Goal: Task Accomplishment & Management: Complete application form

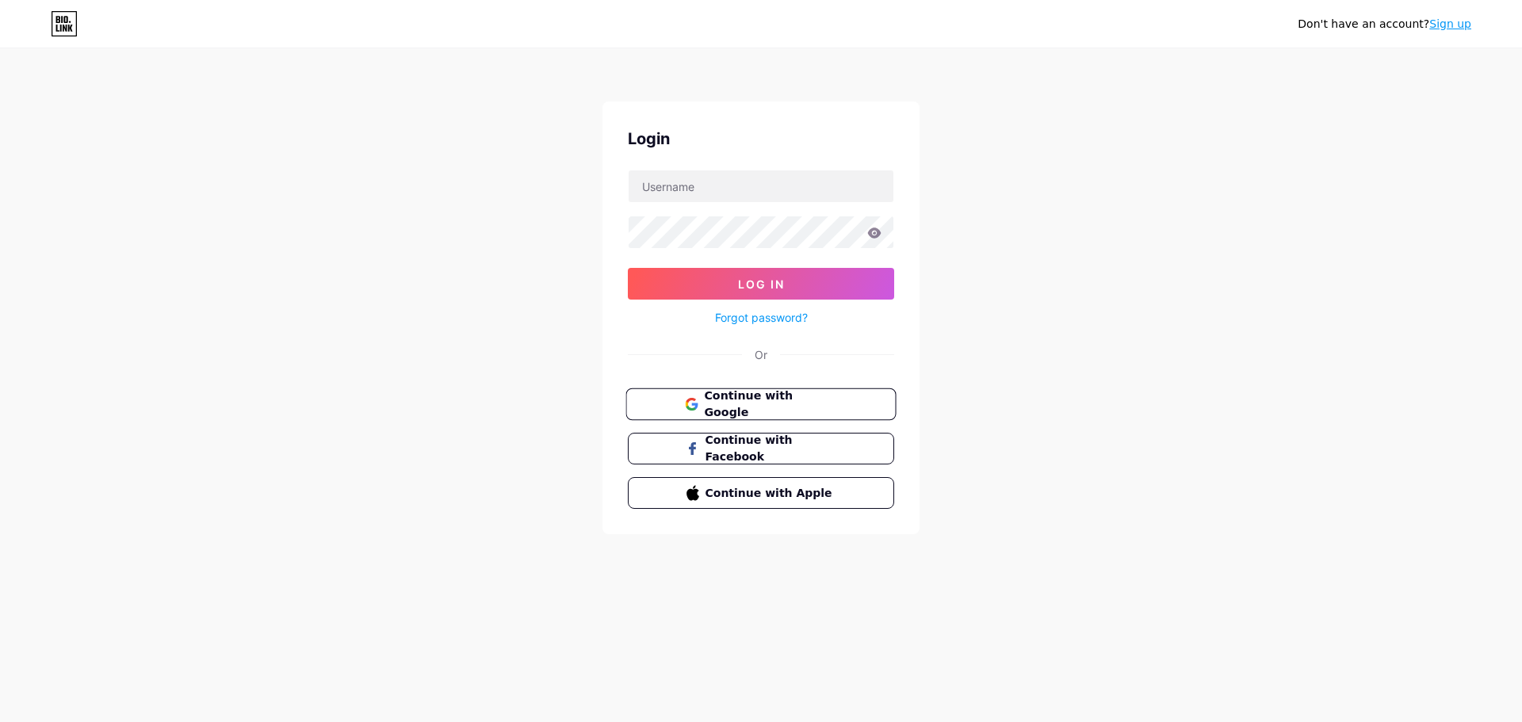
click at [738, 408] on span "Continue with Google" at bounding box center [770, 405] width 132 height 34
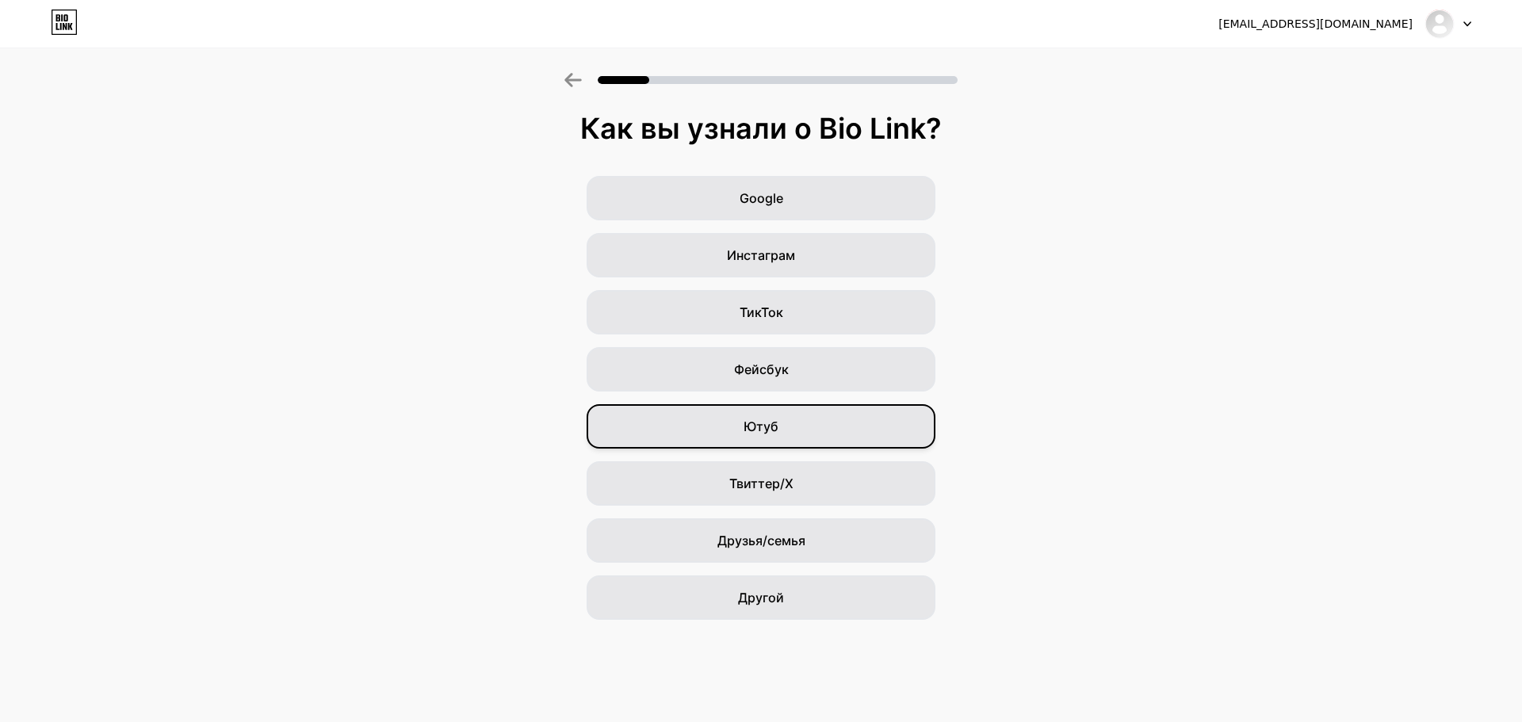
click at [860, 423] on div "Ютуб" at bounding box center [760, 426] width 349 height 44
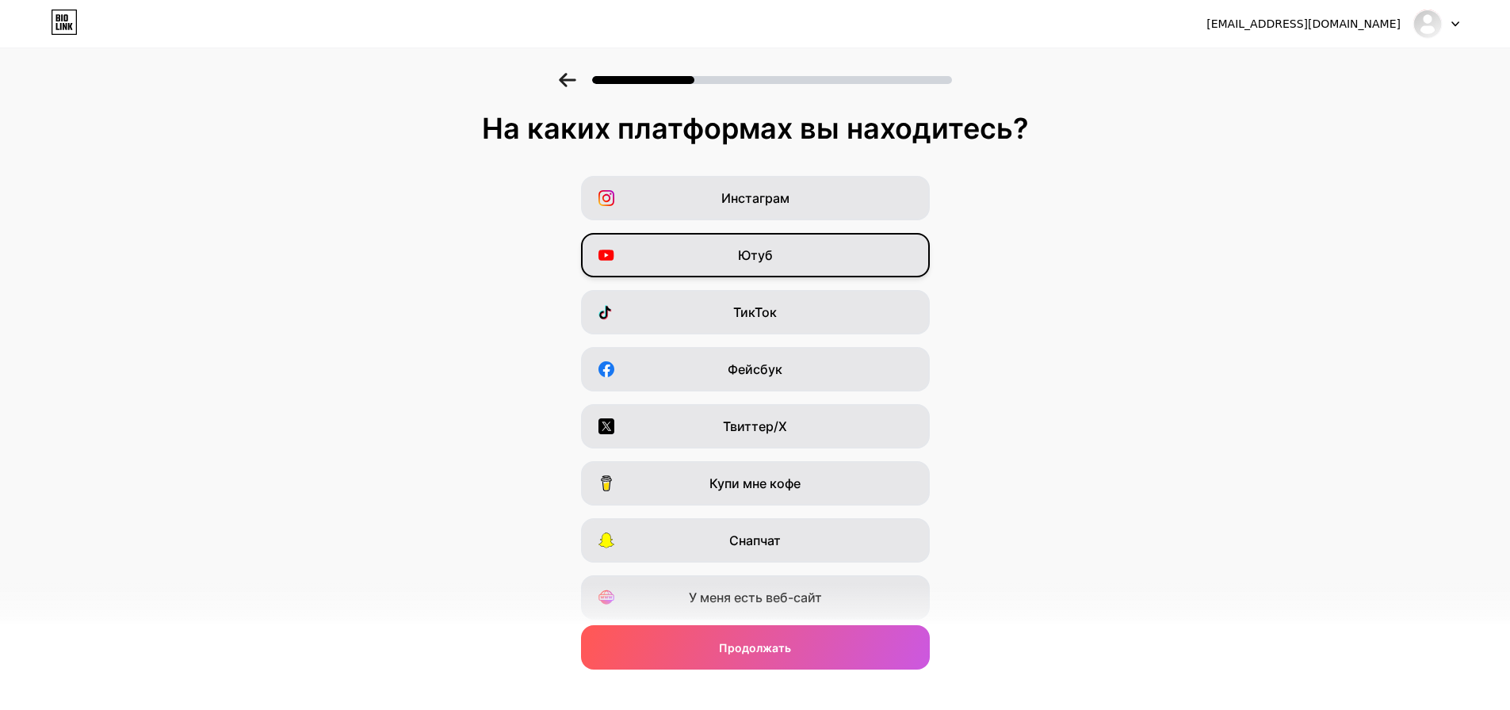
click at [819, 258] on div "Ютуб" at bounding box center [755, 255] width 349 height 44
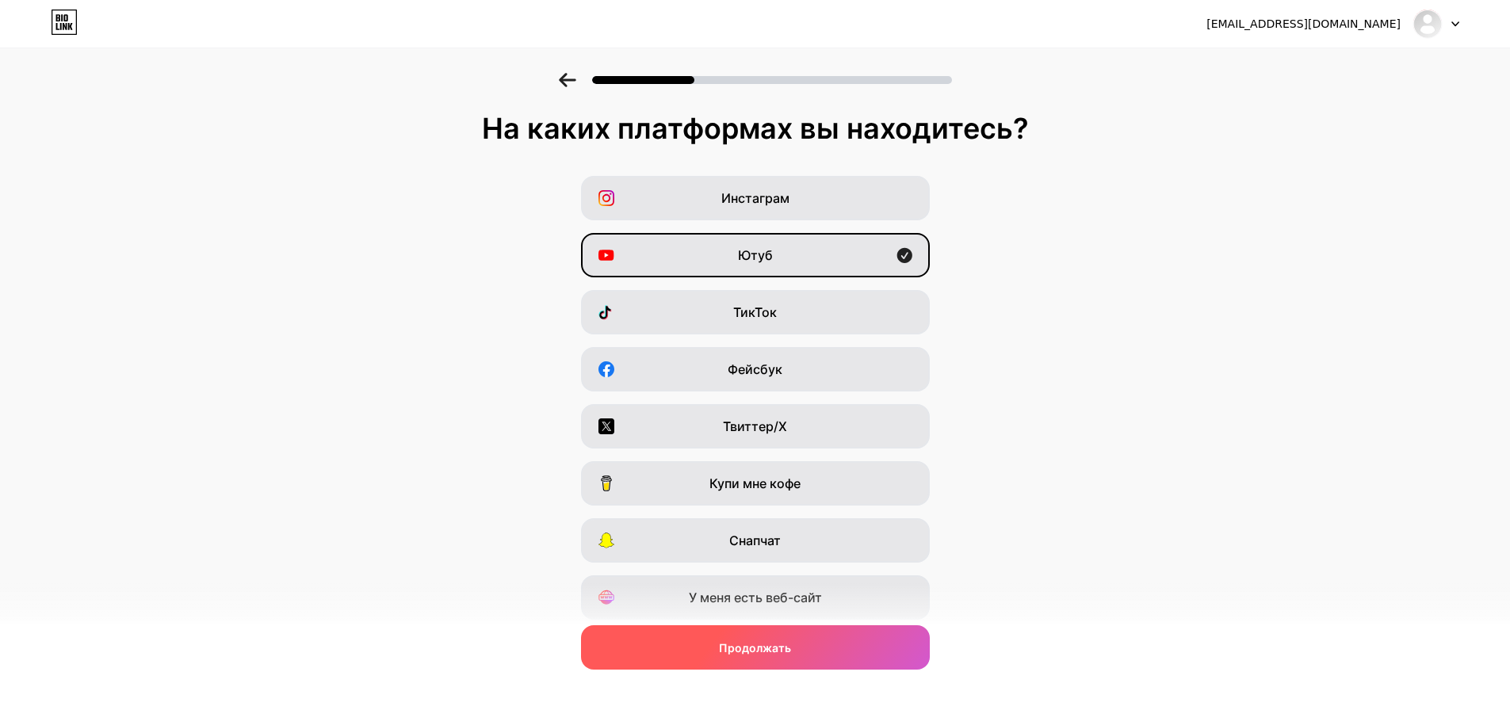
click at [815, 662] on div "Продолжать" at bounding box center [755, 647] width 349 height 44
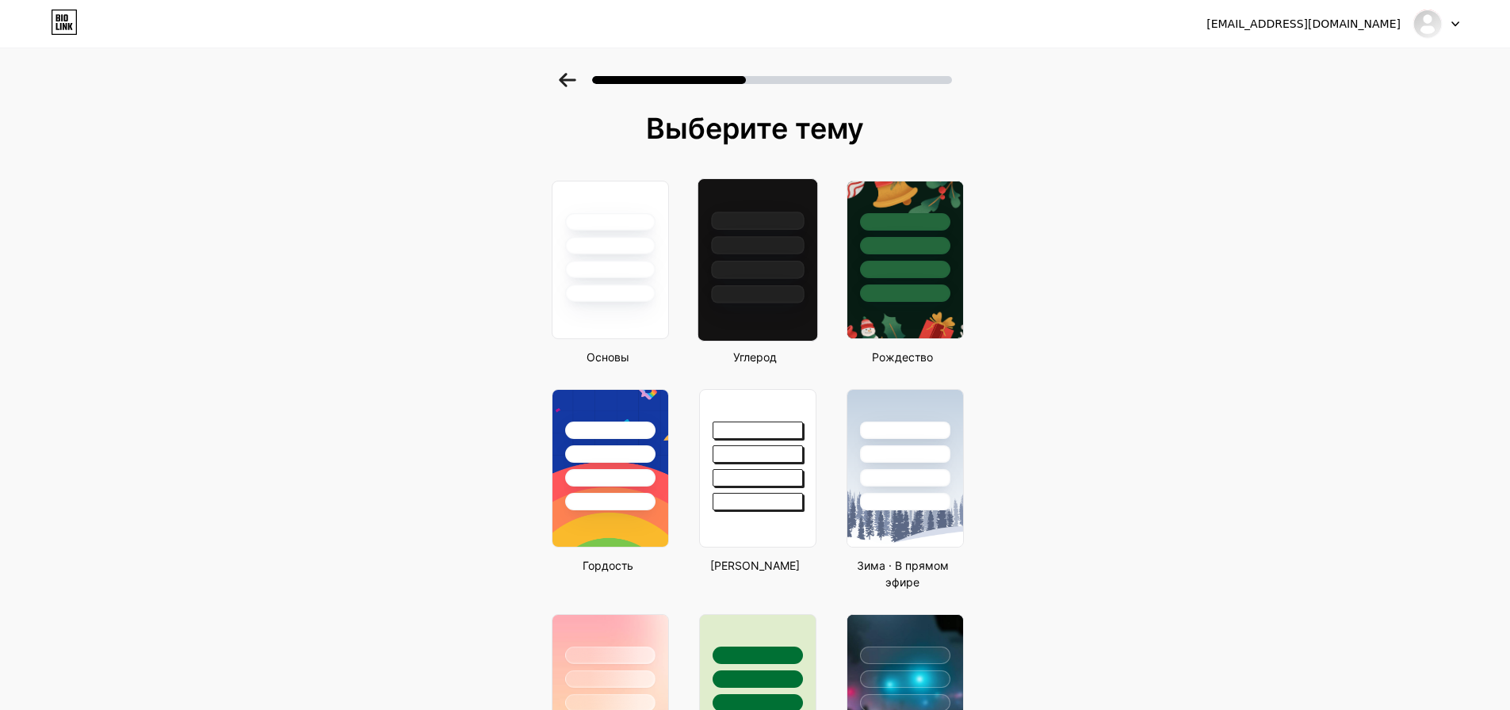
click at [801, 264] on div at bounding box center [757, 270] width 93 height 18
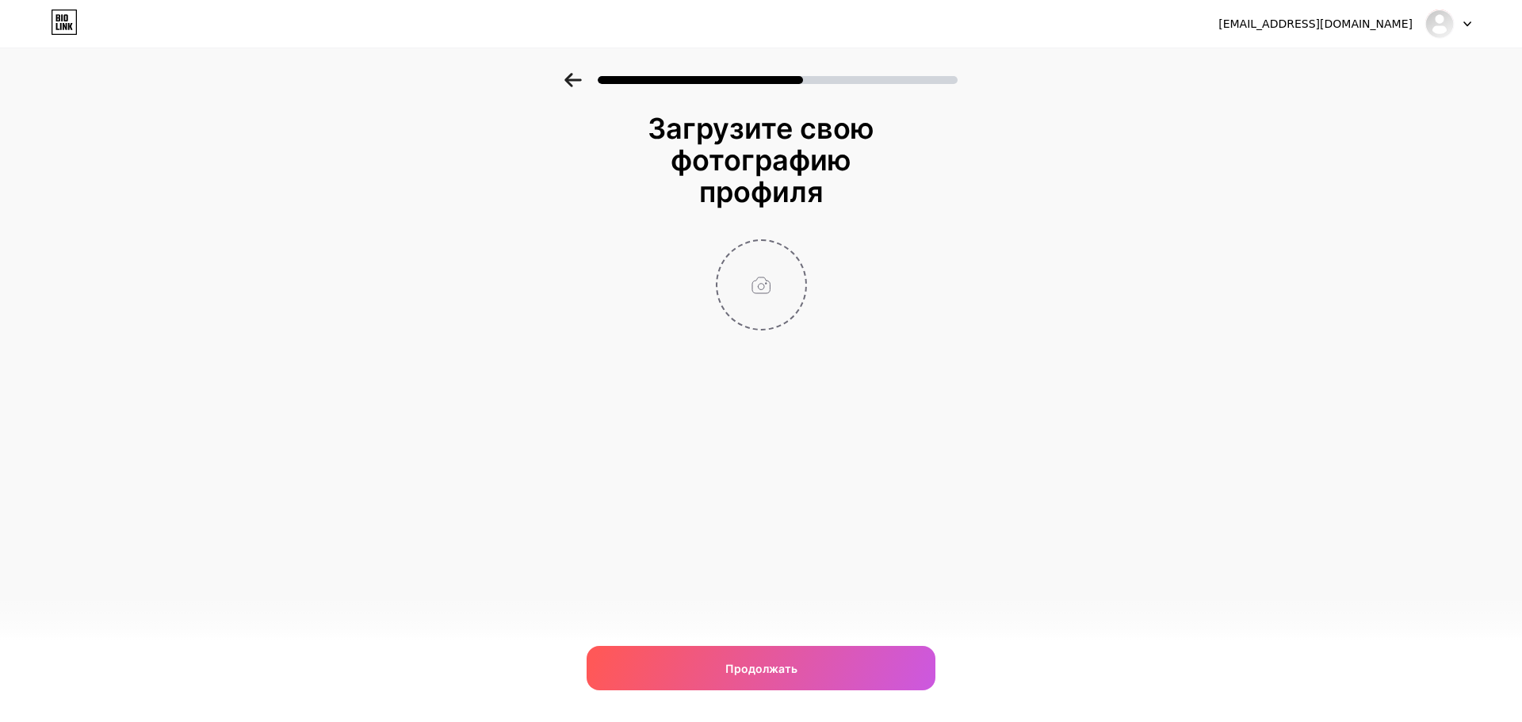
click at [768, 291] on input "file" at bounding box center [761, 285] width 88 height 88
type input "C:\fakepath\Крутил я ваши слоты.jpg"
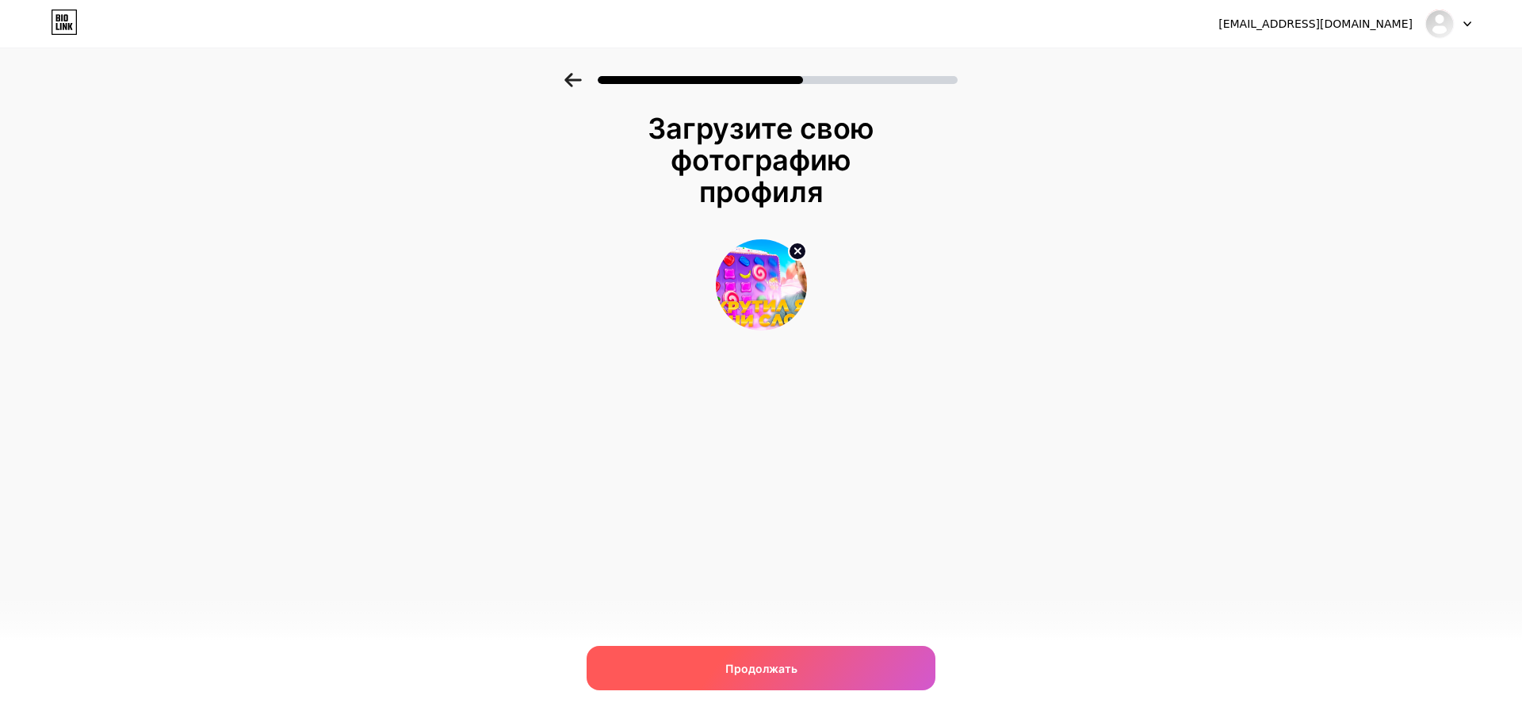
click at [804, 671] on div "Продолжать" at bounding box center [760, 668] width 349 height 44
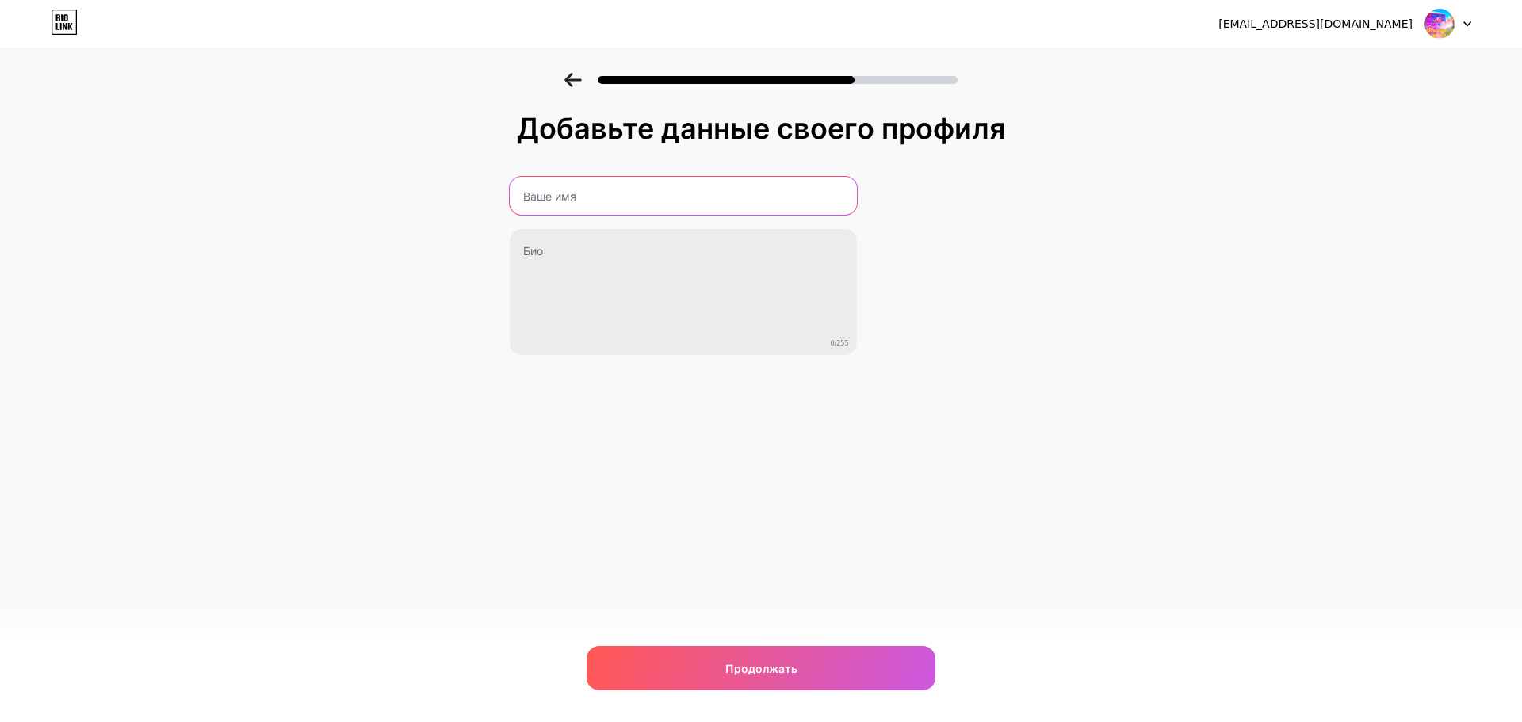
click at [575, 206] on input "text" at bounding box center [683, 196] width 347 height 38
type input "[PERSON_NAME]"
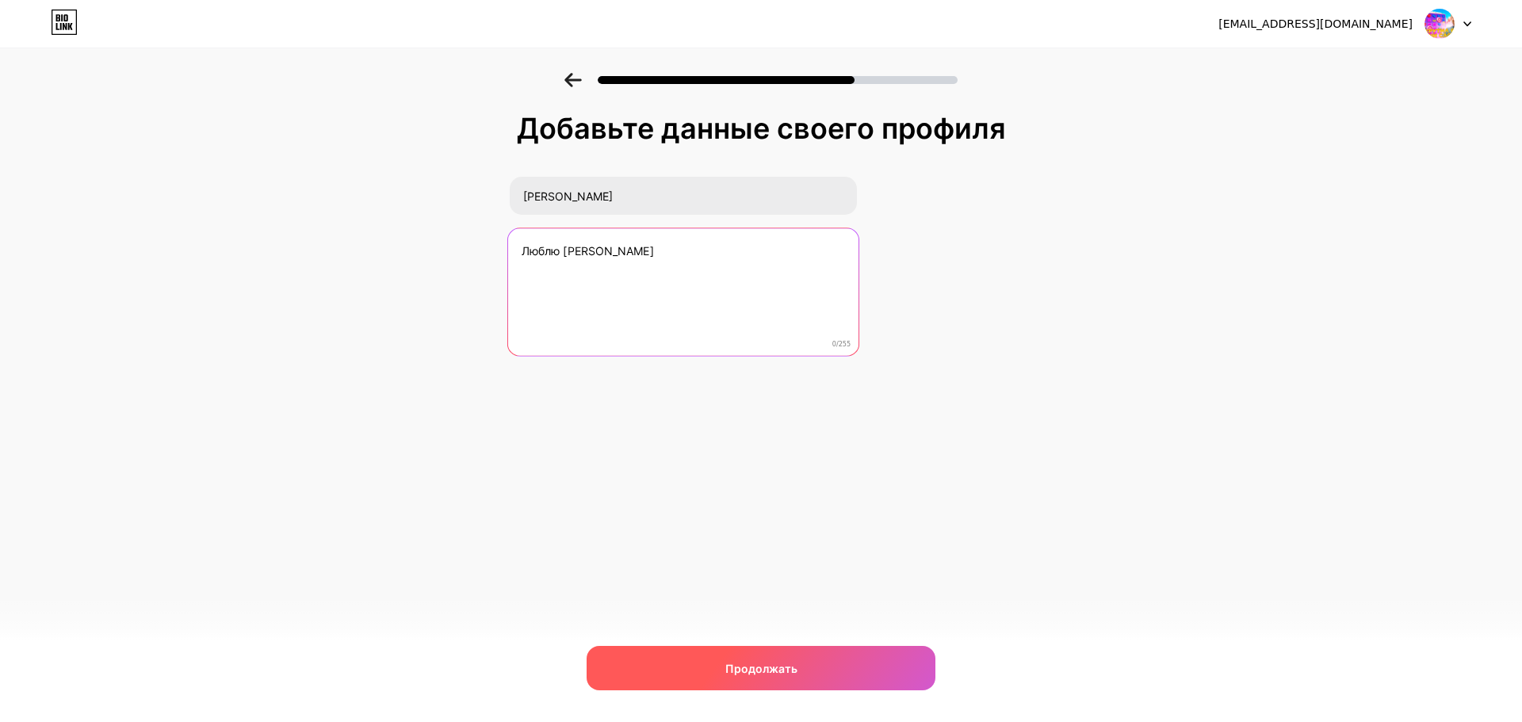
type textarea "Люблю [PERSON_NAME]"
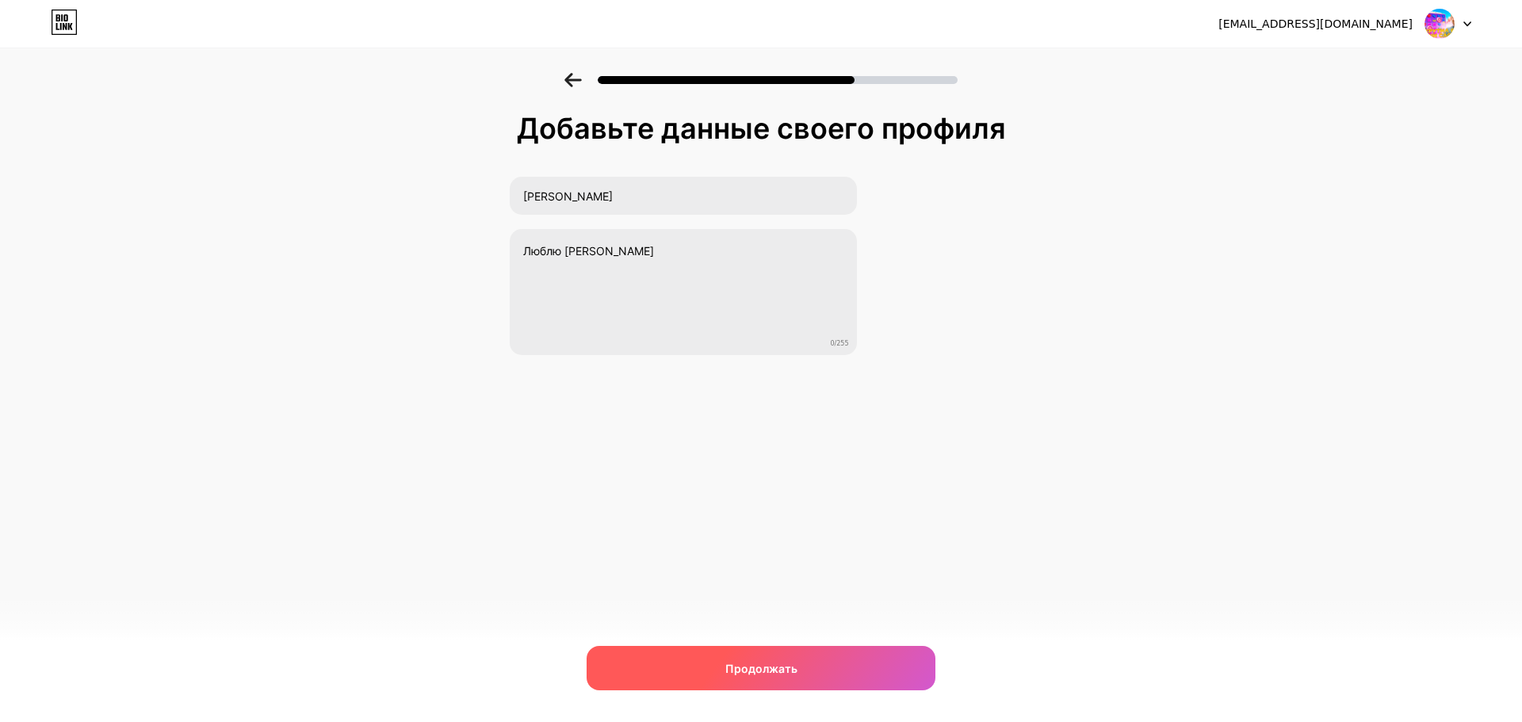
click at [812, 689] on div "Продолжать" at bounding box center [760, 668] width 349 height 44
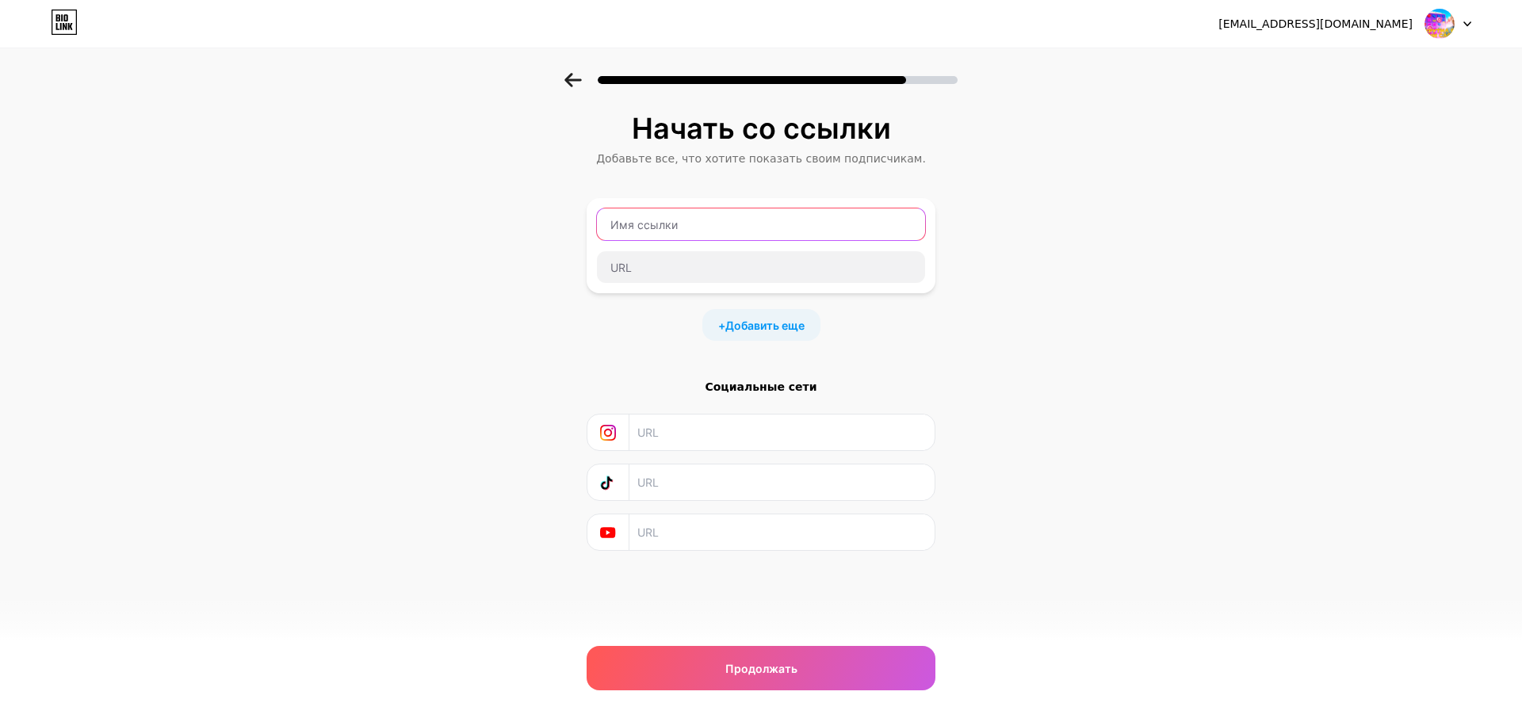
click at [819, 223] on input "text" at bounding box center [761, 224] width 328 height 32
paste input "[URL][DOMAIN_NAME]"
type input "[URL][DOMAIN_NAME]"
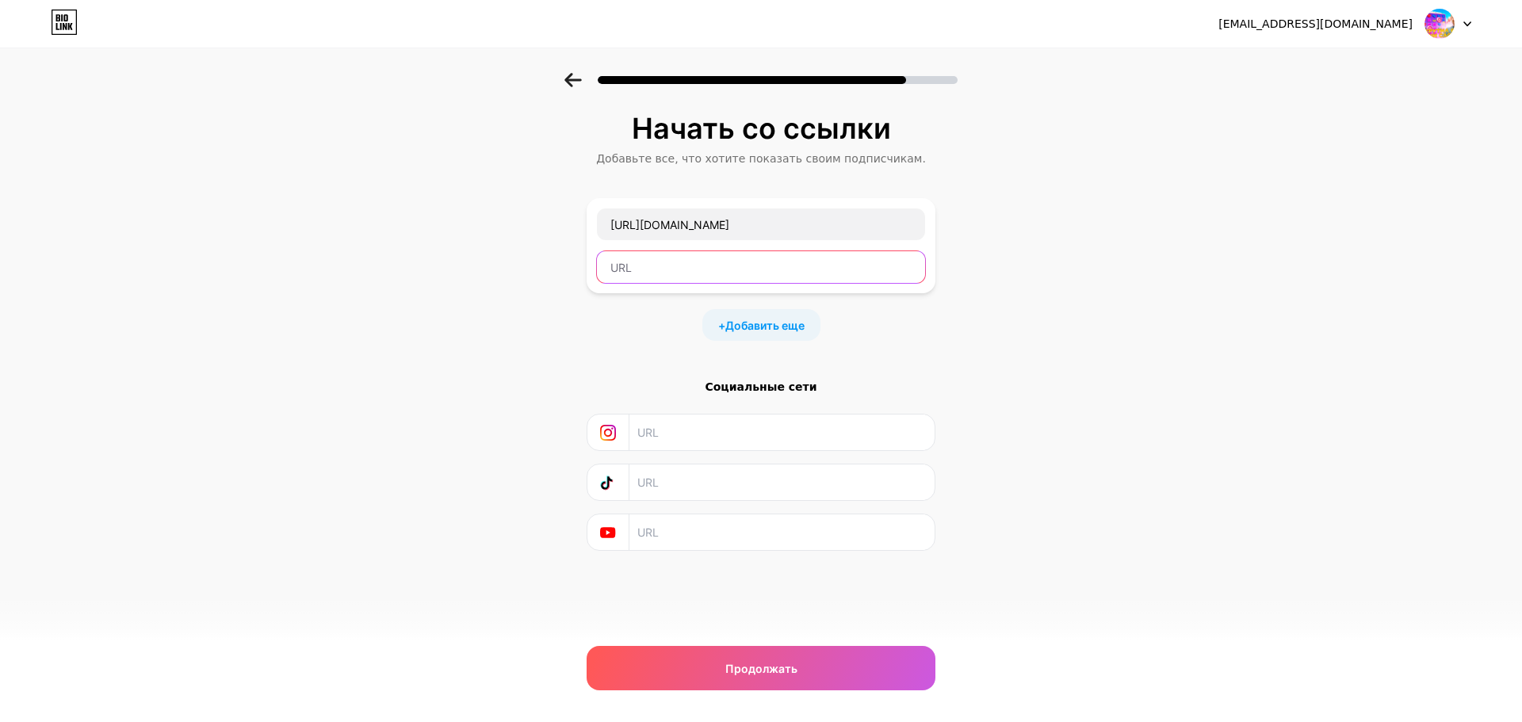
click at [758, 262] on input "text" at bounding box center [761, 267] width 328 height 32
type input "[PERSON_NAME]"
paste input "[URL][DOMAIN_NAME]"
type input "[URL][DOMAIN_NAME]"
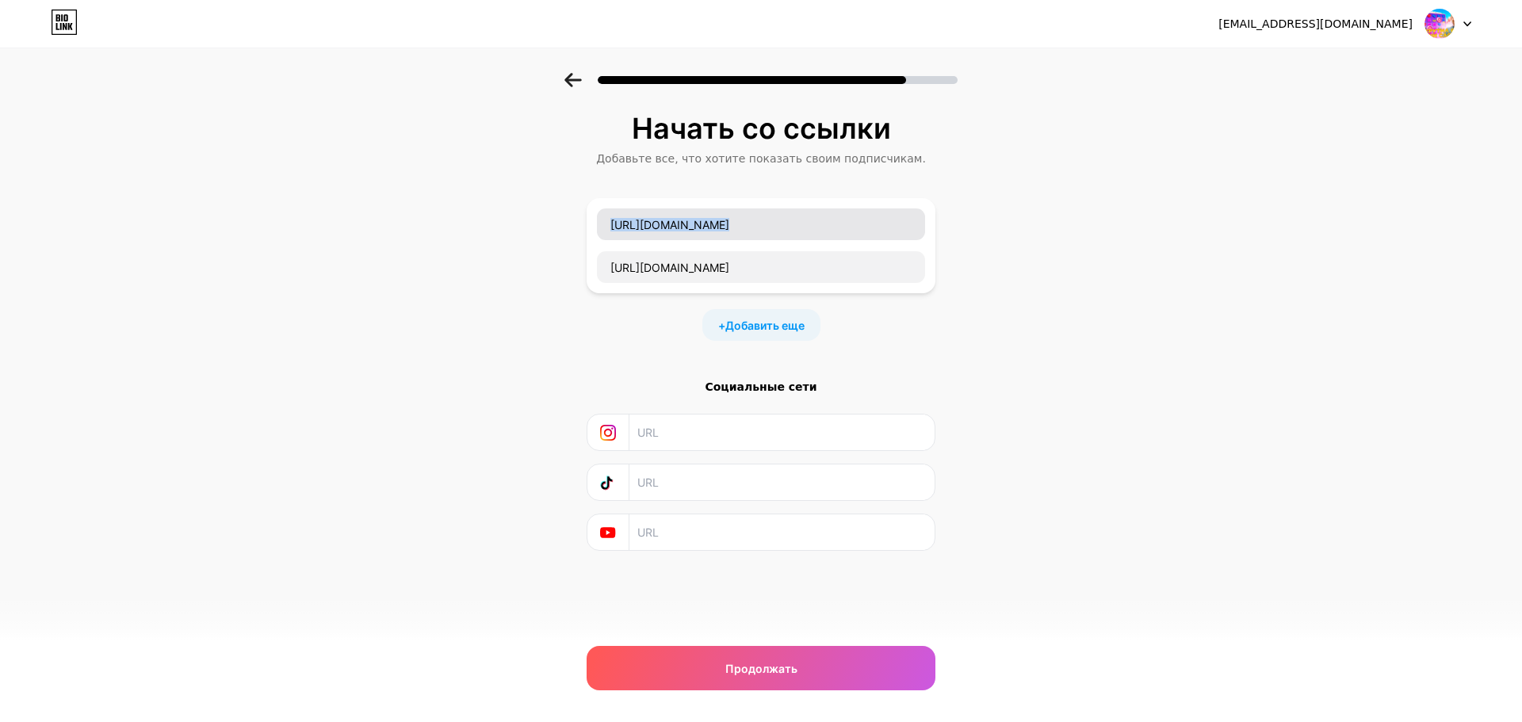
drag, startPoint x: 782, startPoint y: 242, endPoint x: 767, endPoint y: 239, distance: 15.2
click at [672, 239] on div "[URL][DOMAIN_NAME] [URL][DOMAIN_NAME]" at bounding box center [761, 246] width 330 height 76
drag, startPoint x: 748, startPoint y: 231, endPoint x: 529, endPoint y: 212, distance: 219.6
click at [529, 212] on div "Начать со ссылки [PERSON_NAME] все, что хотите показать своим подписчикам. [URL…" at bounding box center [761, 351] width 1522 height 557
type input "н"
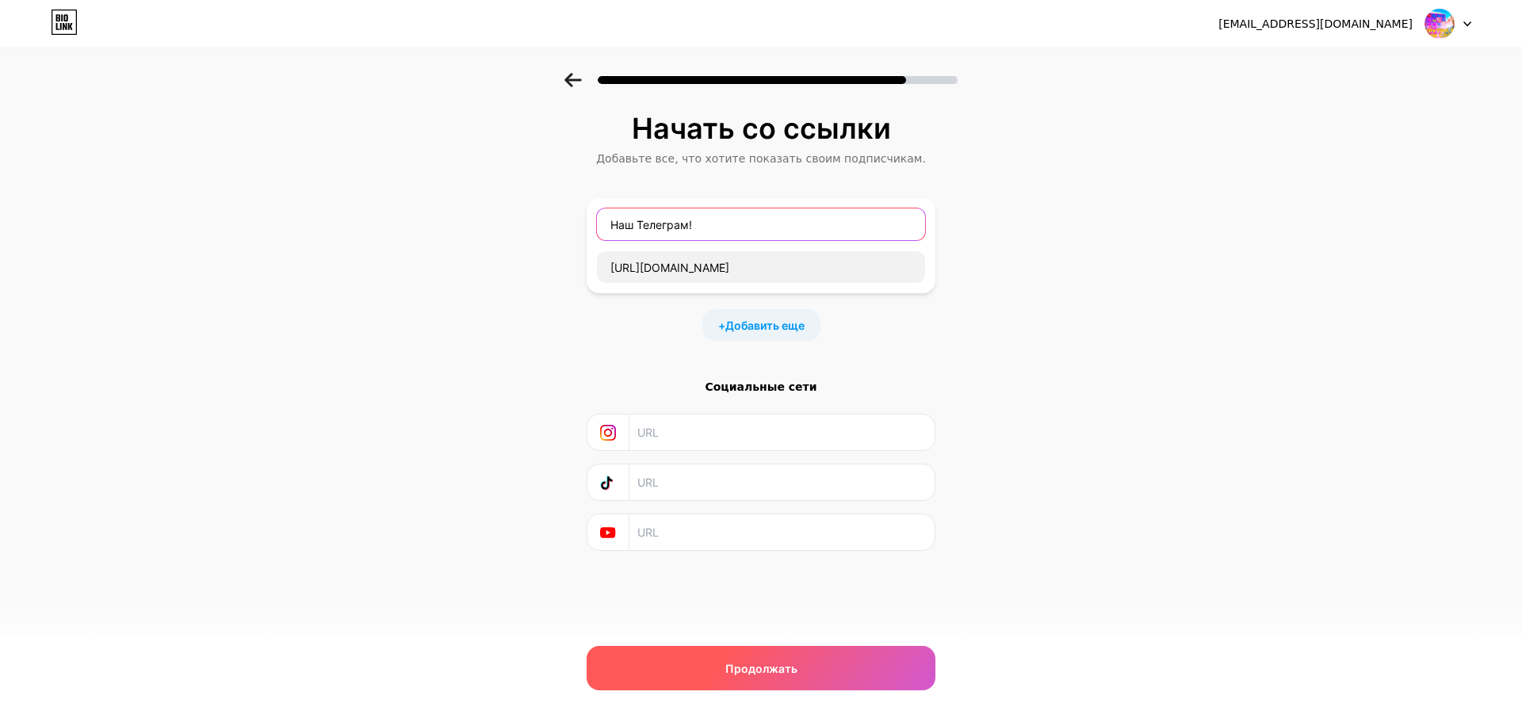
type input "Наш Телеграм!"
click at [746, 669] on font "Продолжать" at bounding box center [761, 668] width 72 height 13
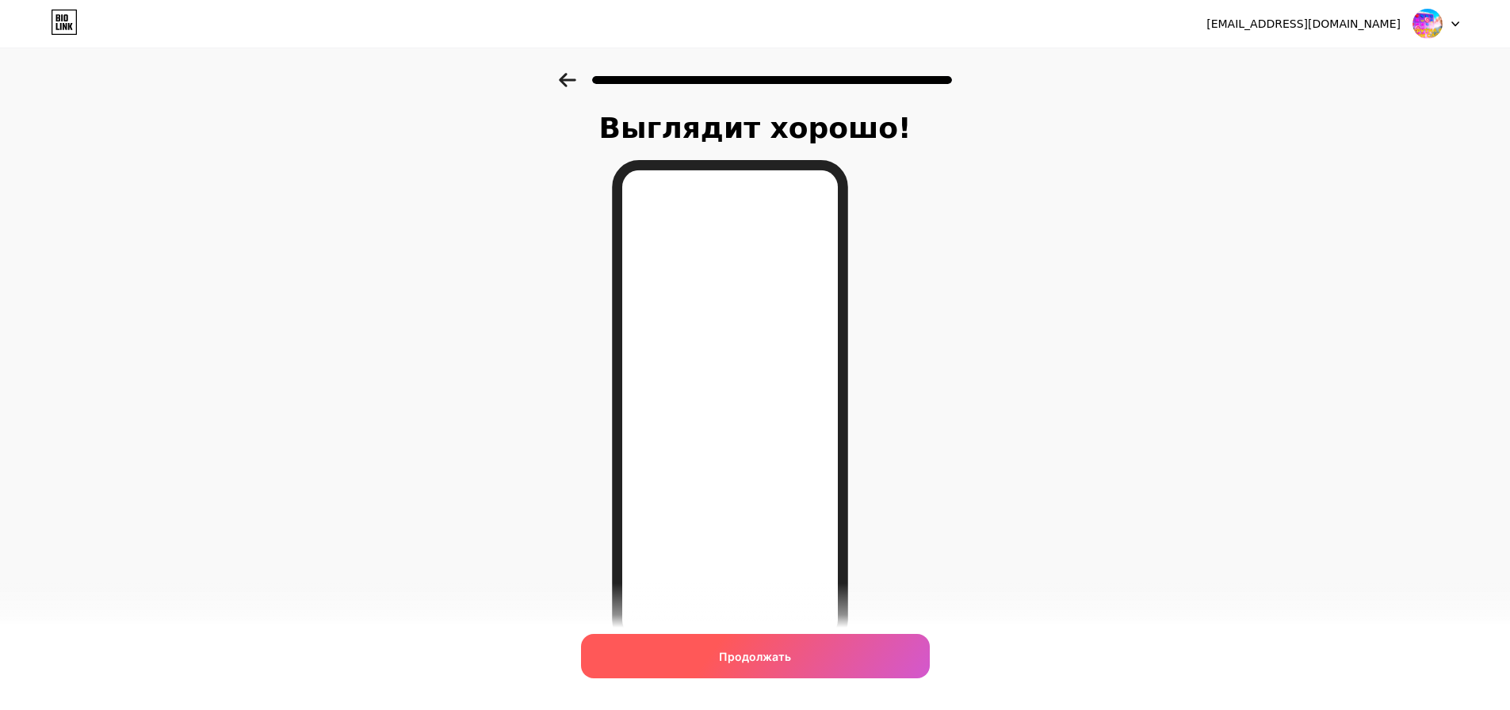
click at [812, 675] on div "Продолжать" at bounding box center [755, 656] width 349 height 44
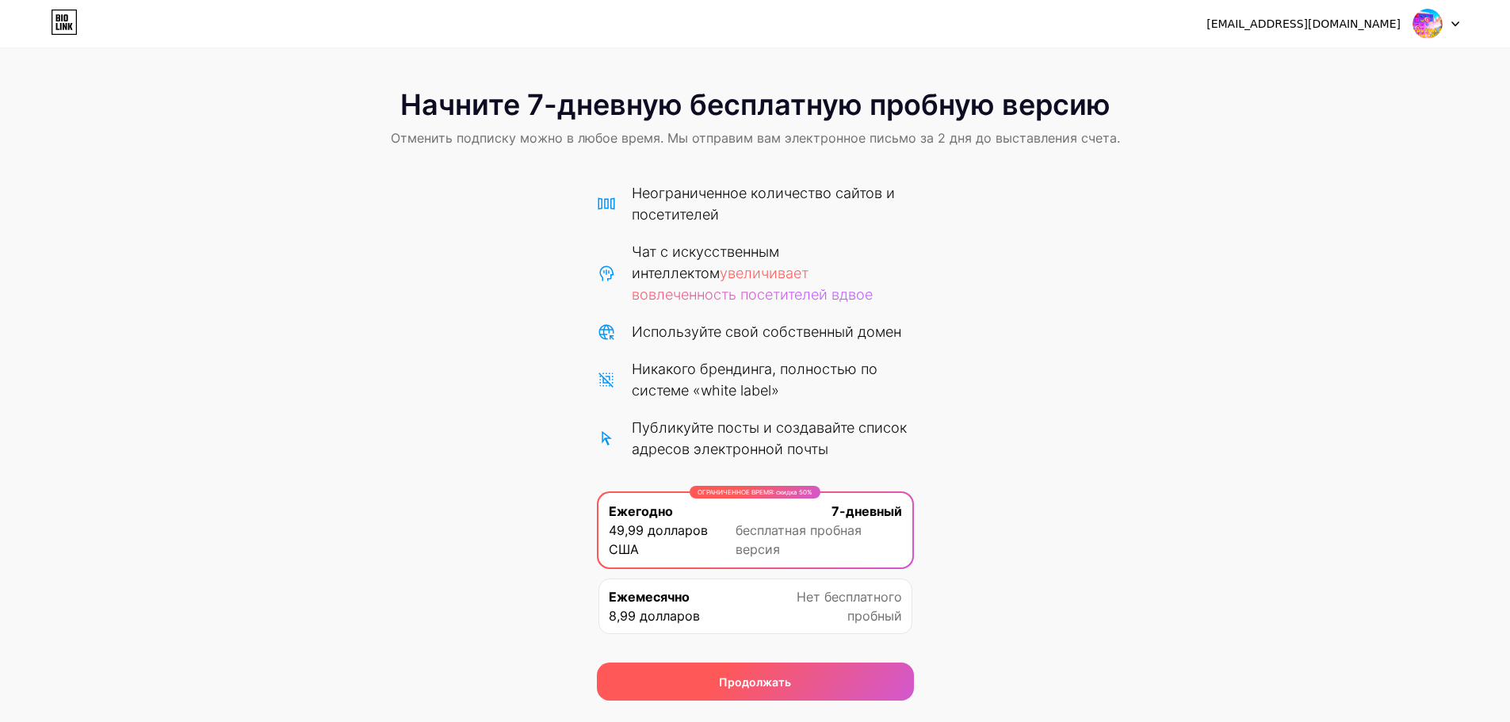
click at [790, 678] on font "Продолжать" at bounding box center [755, 681] width 72 height 13
